Goal: Task Accomplishment & Management: Use online tool/utility

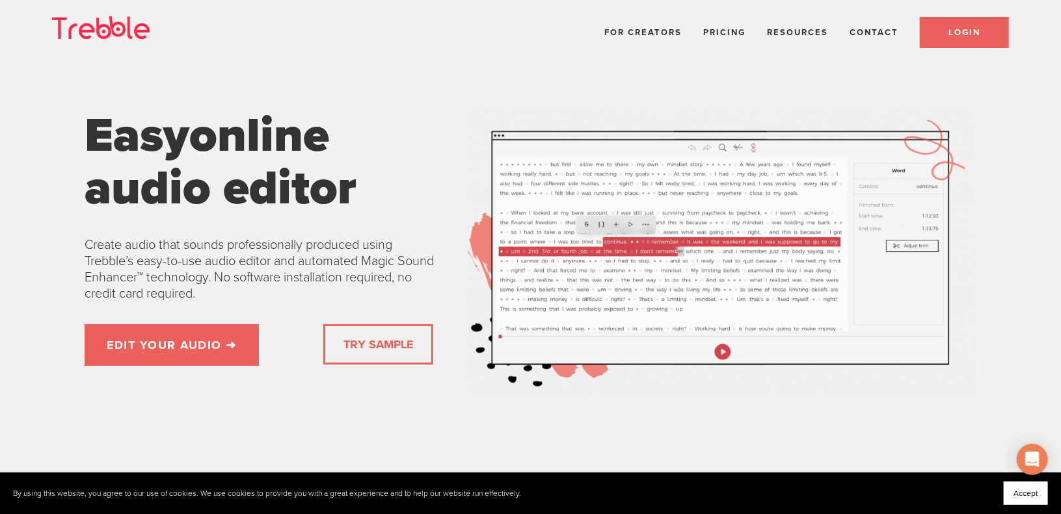
click at [964, 29] on span "LOGIN" at bounding box center [964, 32] width 32 height 10
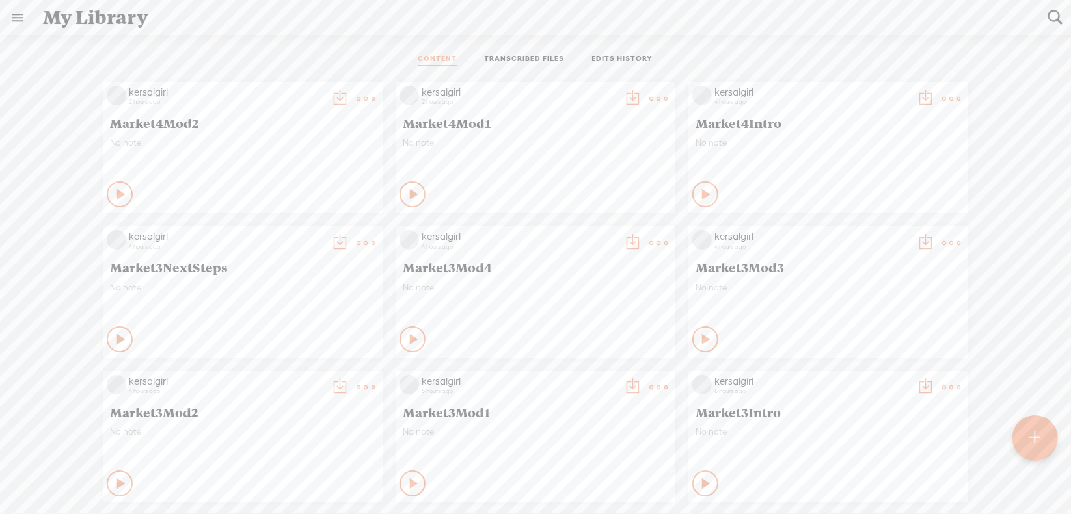
click at [1030, 436] on t at bounding box center [1035, 438] width 11 height 29
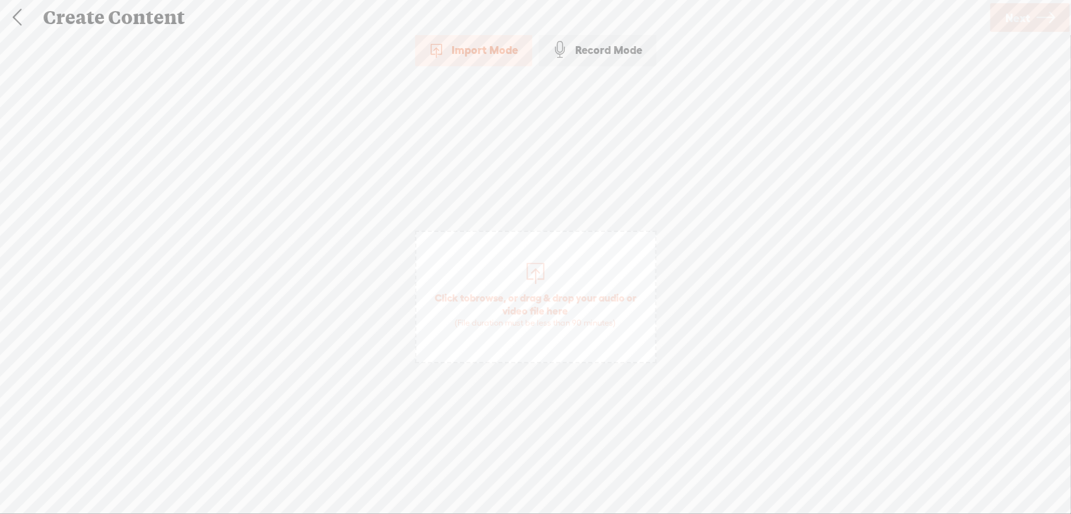
click at [487, 295] on span "browse" at bounding box center [487, 298] width 34 height 12
click at [1017, 26] on span "Next" at bounding box center [1017, 17] width 25 height 33
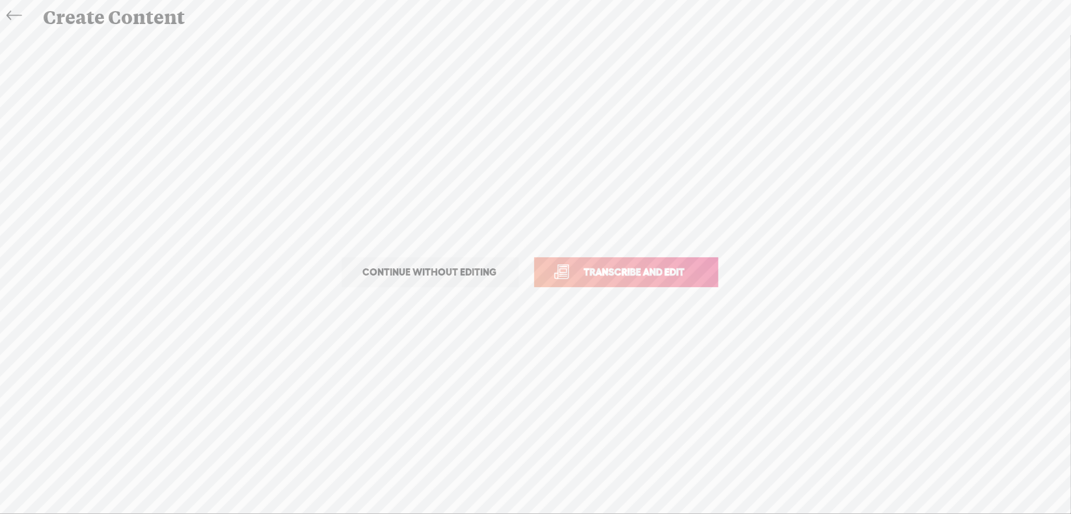
click at [623, 274] on span "Transcribe and edit" at bounding box center [634, 272] width 128 height 15
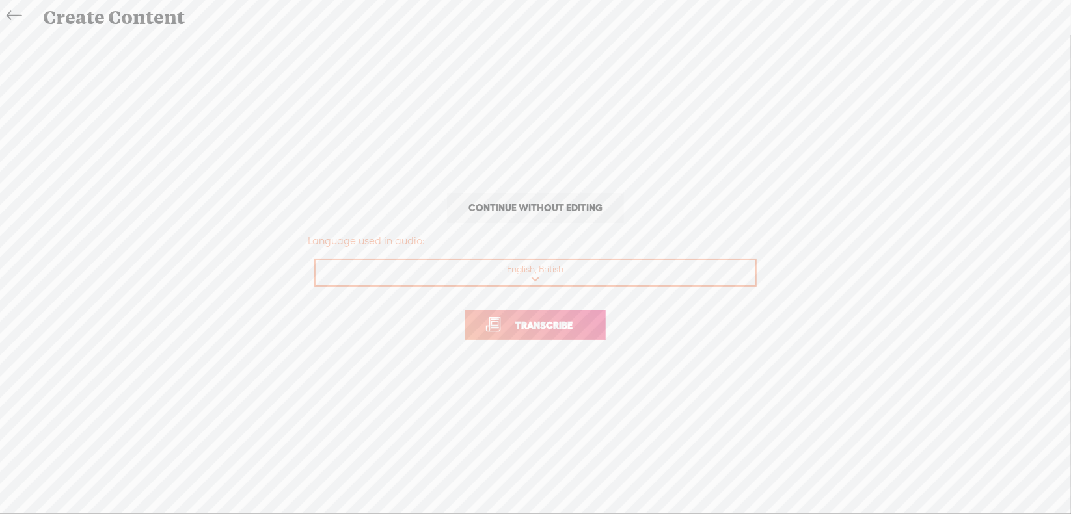
click at [550, 321] on span "Transcribe" at bounding box center [543, 325] width 85 height 15
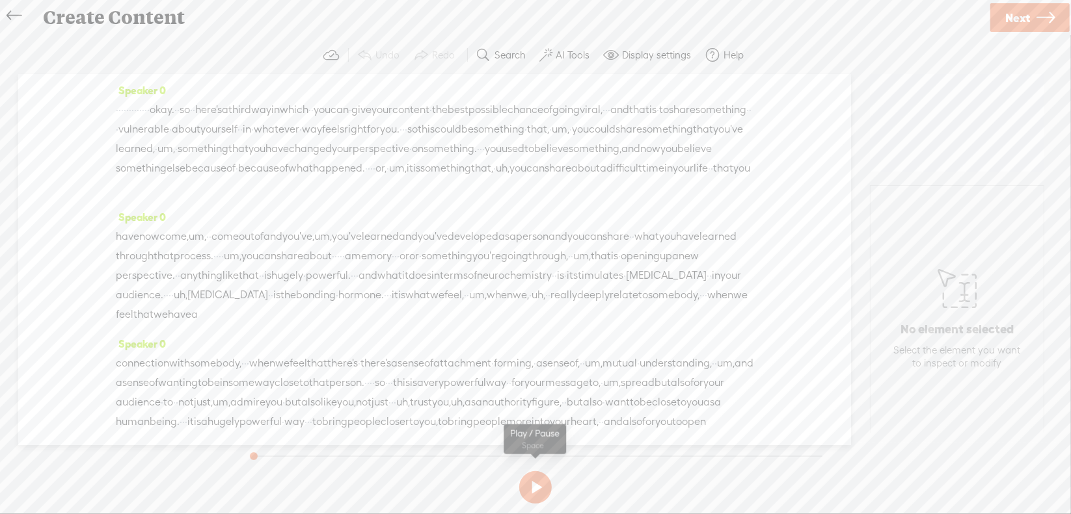
click at [539, 485] on button at bounding box center [535, 488] width 33 height 33
click at [535, 486] on button at bounding box center [535, 488] width 33 height 33
click at [200, 129] on span "about" at bounding box center [186, 130] width 29 height 20
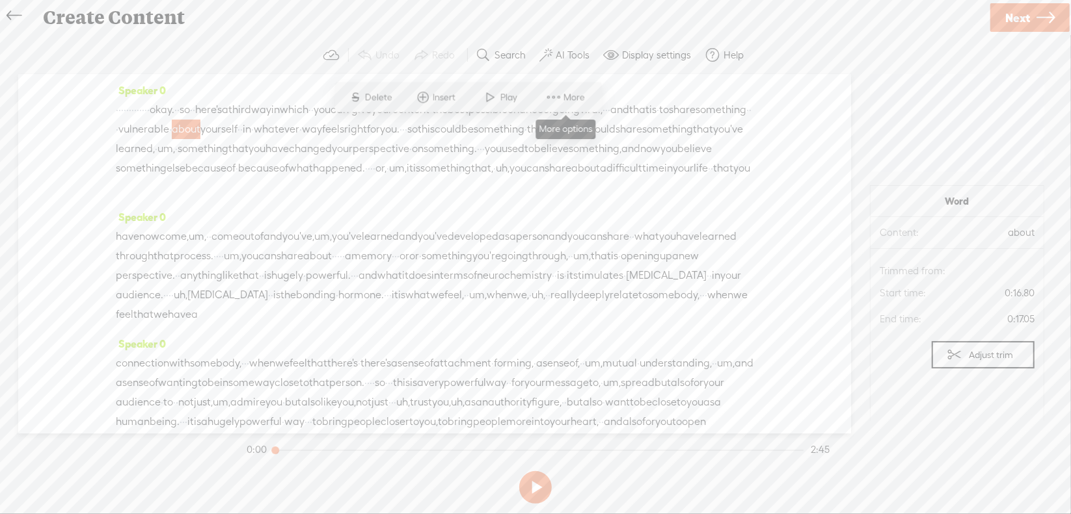
click at [558, 93] on span at bounding box center [554, 97] width 20 height 23
click at [432, 207] on div "Speaker 0 · · · · · · · · · · · · · okay. · · so · · here's a third way in whic…" at bounding box center [434, 144] width 637 height 127
click at [134, 113] on span "·" at bounding box center [132, 110] width 3 height 20
